Goal: Navigation & Orientation: Go to known website

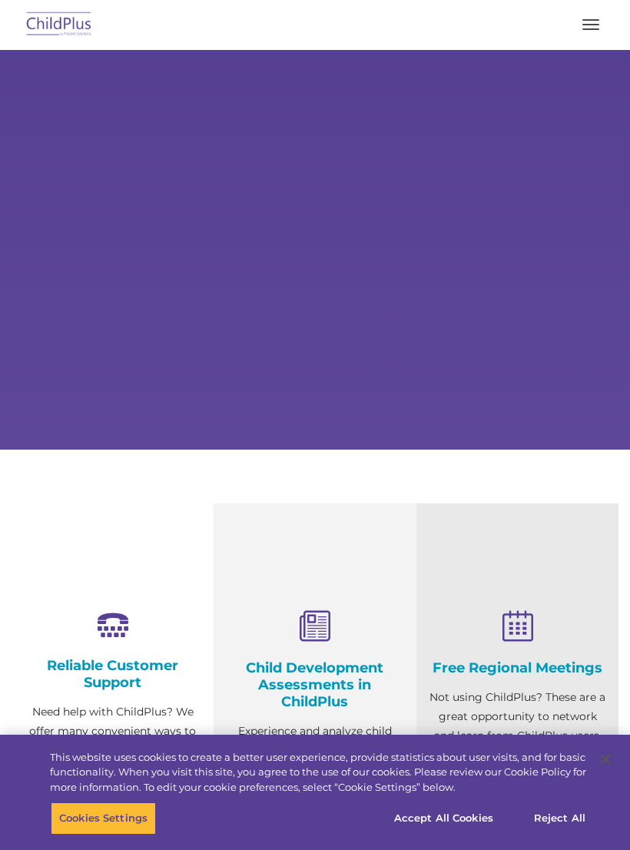
select select "MEDIUM"
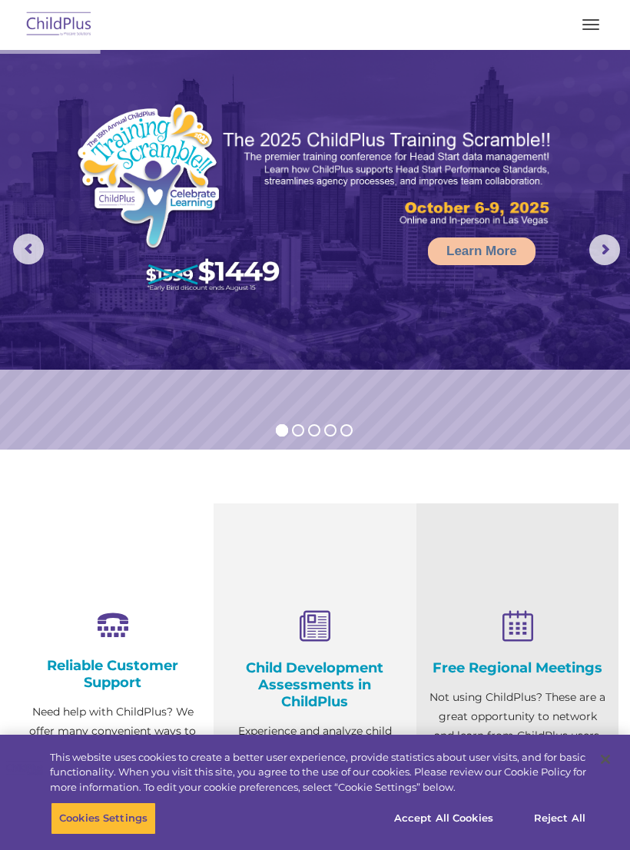
click at [597, 23] on button "button" at bounding box center [591, 24] width 32 height 25
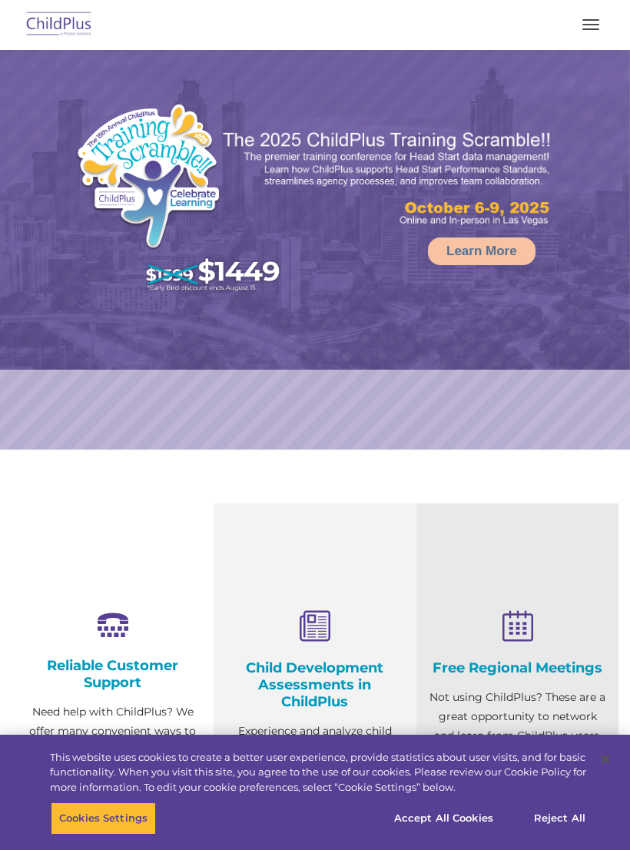
select select "MEDIUM"
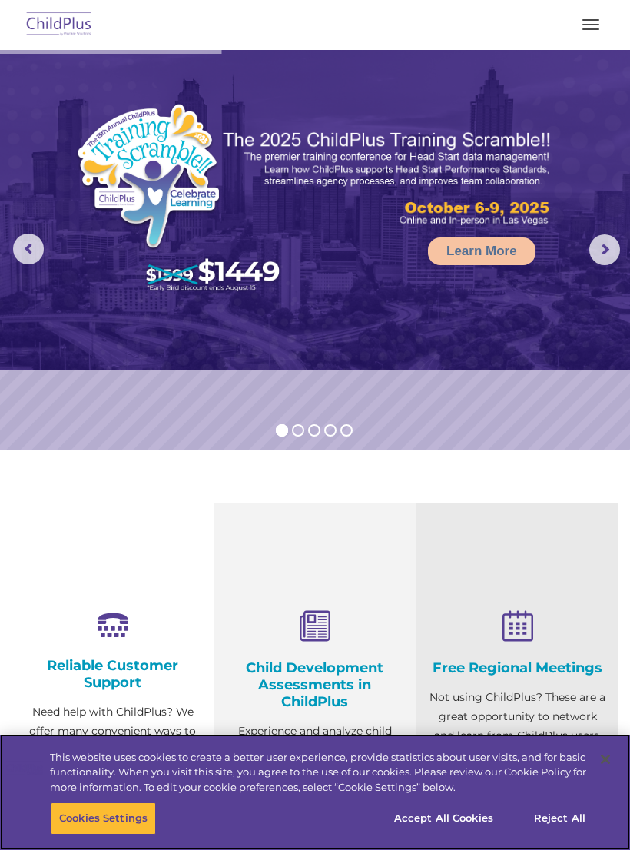
click at [461, 819] on button "Accept All Cookies" at bounding box center [444, 818] width 116 height 32
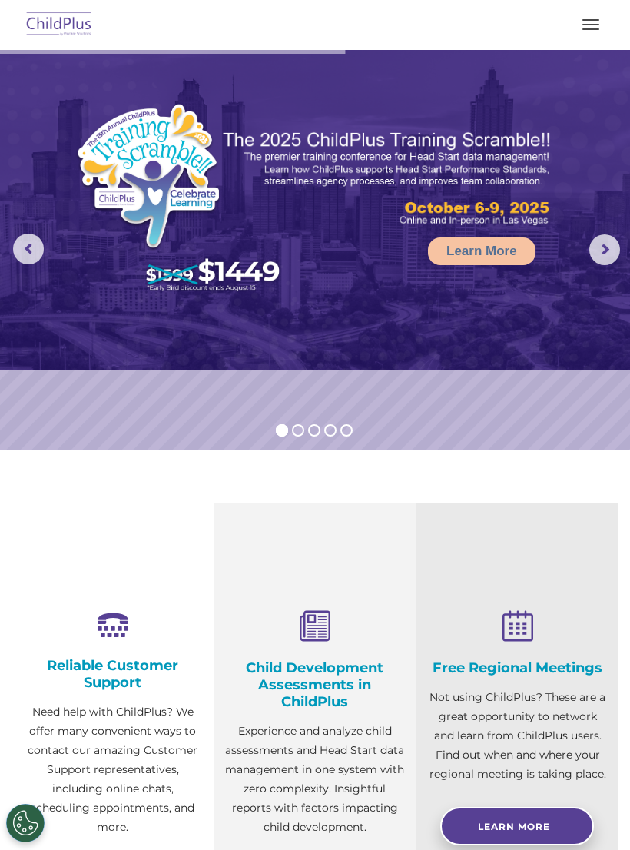
click at [596, 19] on span "button" at bounding box center [591, 20] width 17 height 2
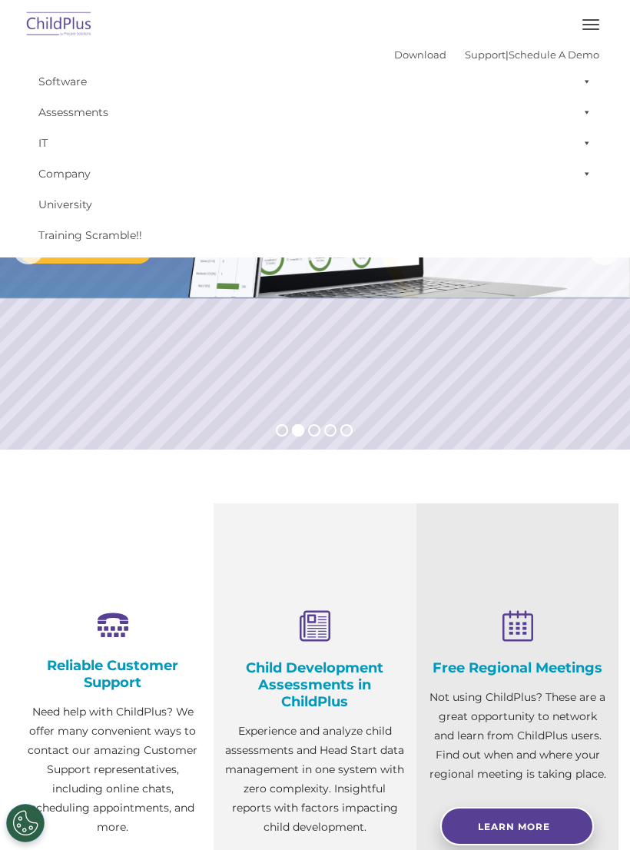
click at [60, 27] on img at bounding box center [59, 25] width 72 height 36
